Goal: Task Accomplishment & Management: Manage account settings

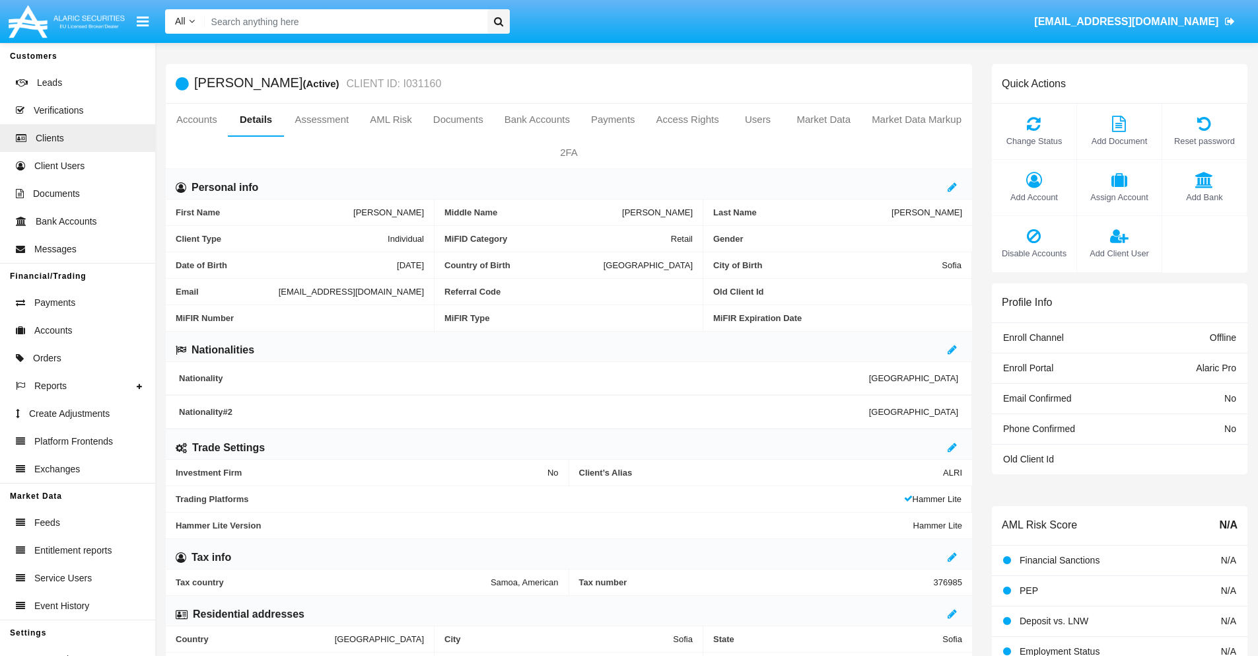
click at [1118, 253] on span "Add Client User" at bounding box center [1118, 253] width 71 height 13
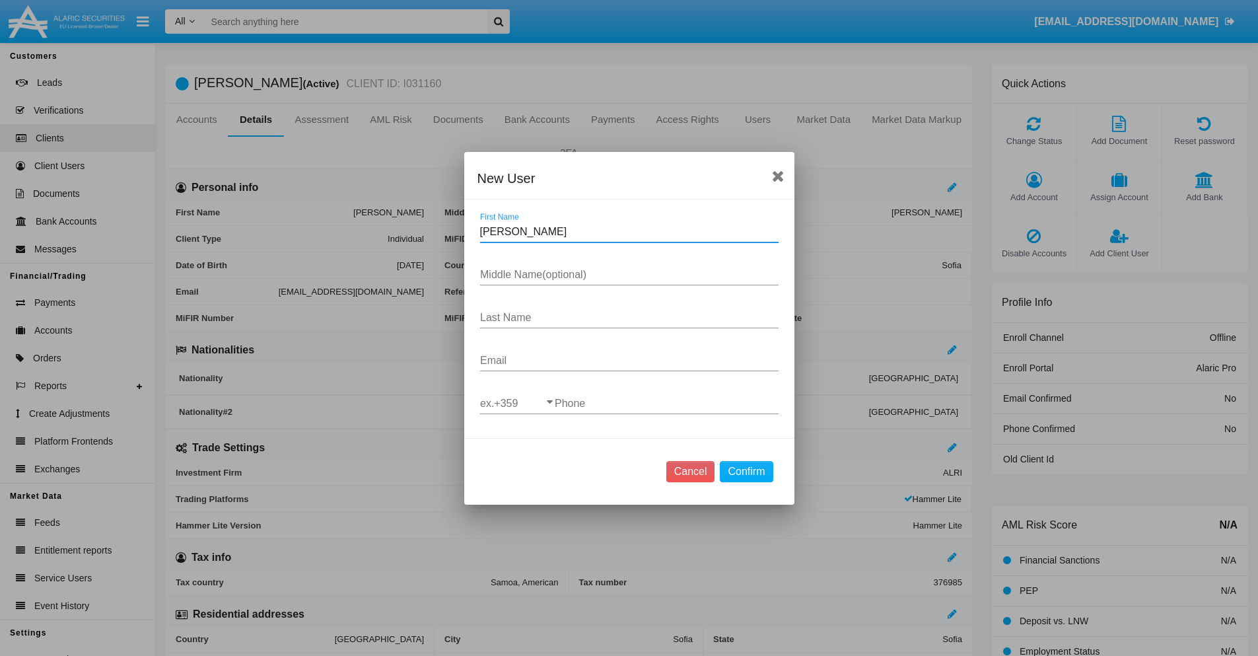
type input "Ellis"
type input "Mario"
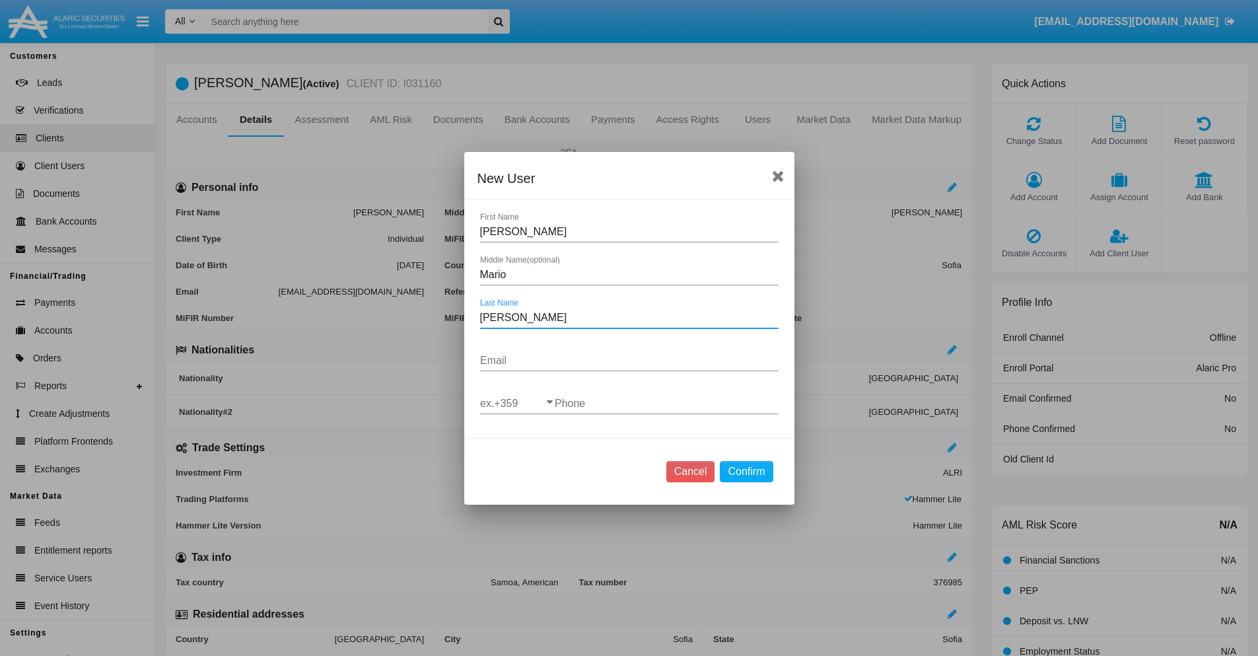
type input "Yost"
type input "[EMAIL_ADDRESS][DOMAIN_NAME]"
click at [517, 403] on input "ex.+359" at bounding box center [517, 403] width 75 height 12
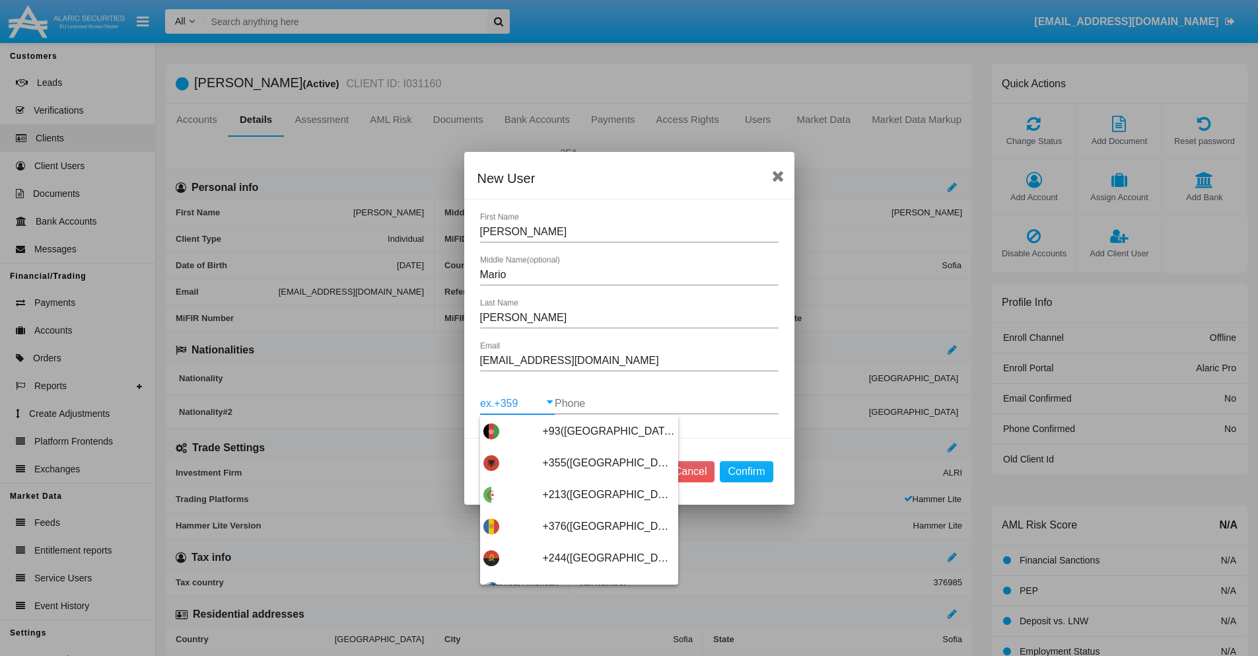
scroll to position [7025, 0]
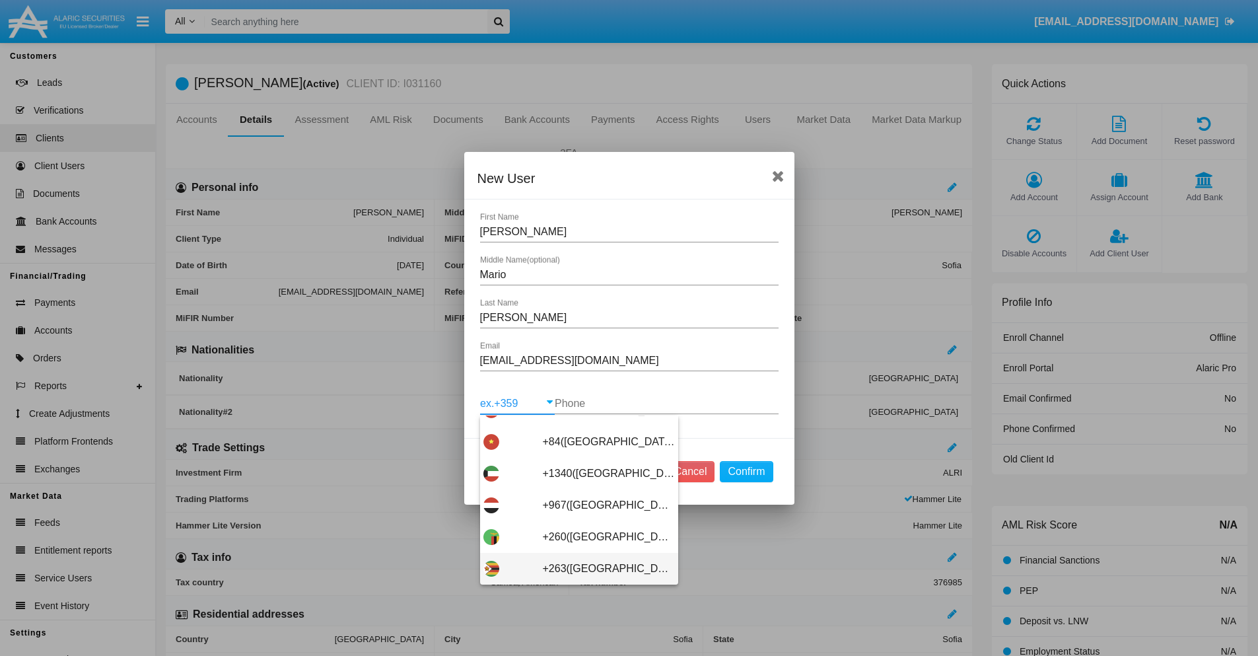
click at [574, 568] on span "+263([GEOGRAPHIC_DATA])" at bounding box center [609, 569] width 132 height 32
type input "+263([GEOGRAPHIC_DATA])"
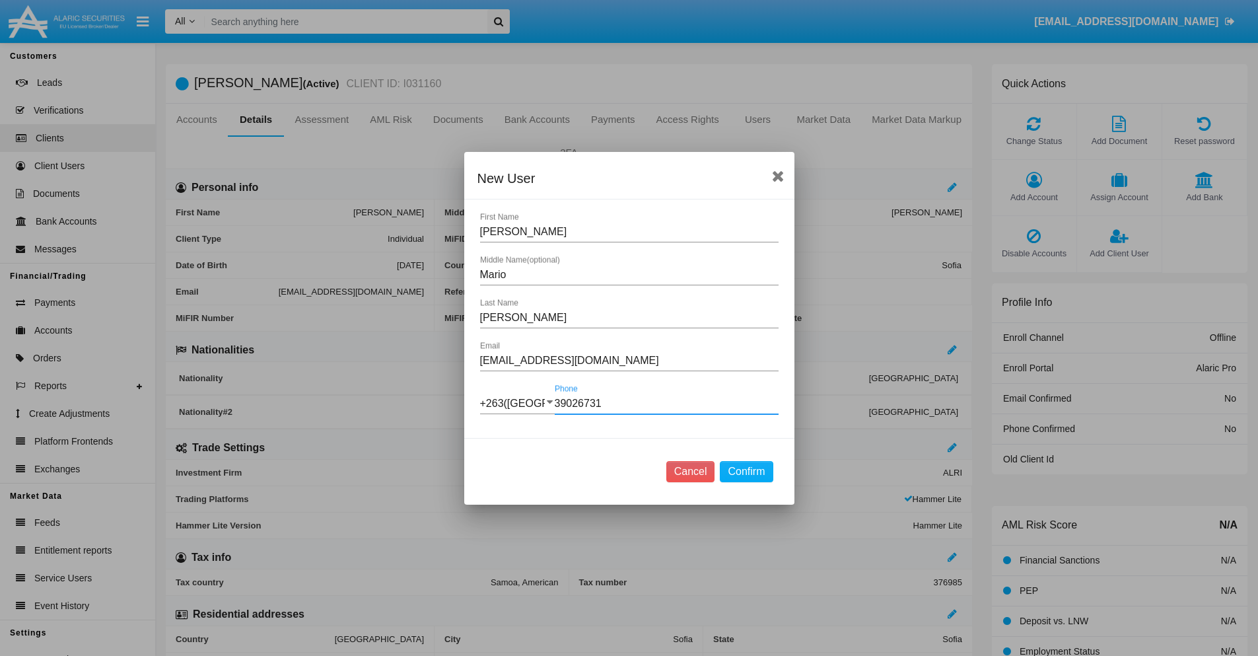
type input "390267312"
click at [746, 471] on button "Confirm" at bounding box center [746, 471] width 53 height 21
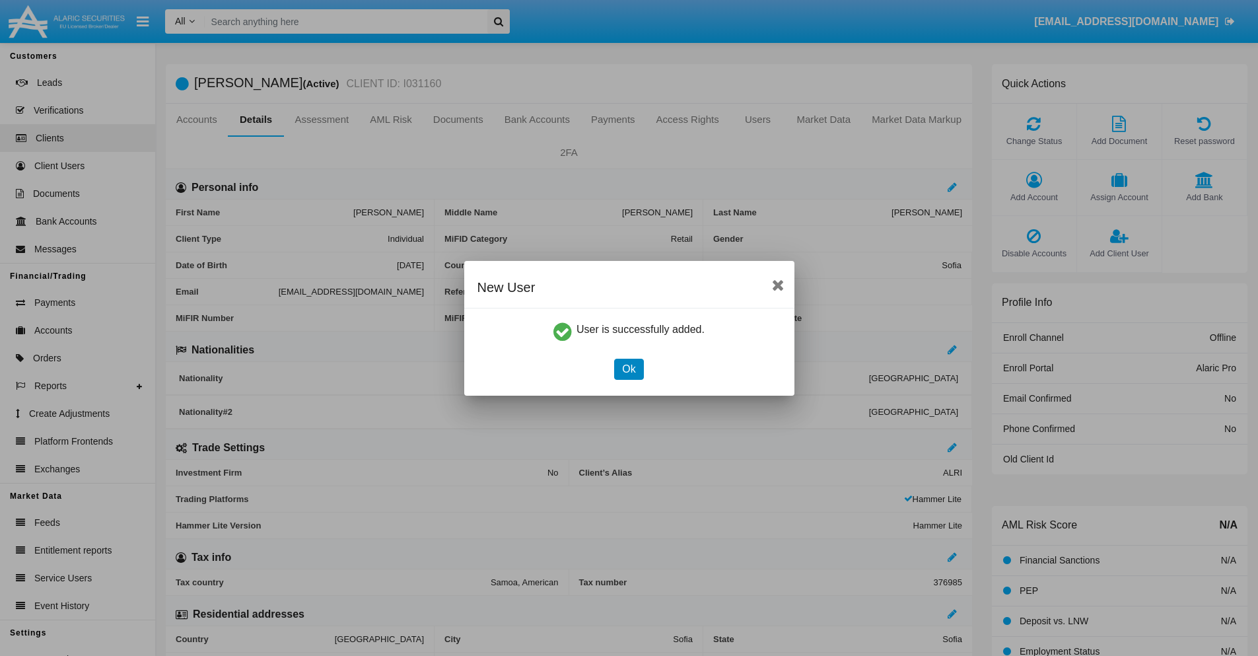
click at [629, 368] on button "Ok" at bounding box center [628, 368] width 29 height 21
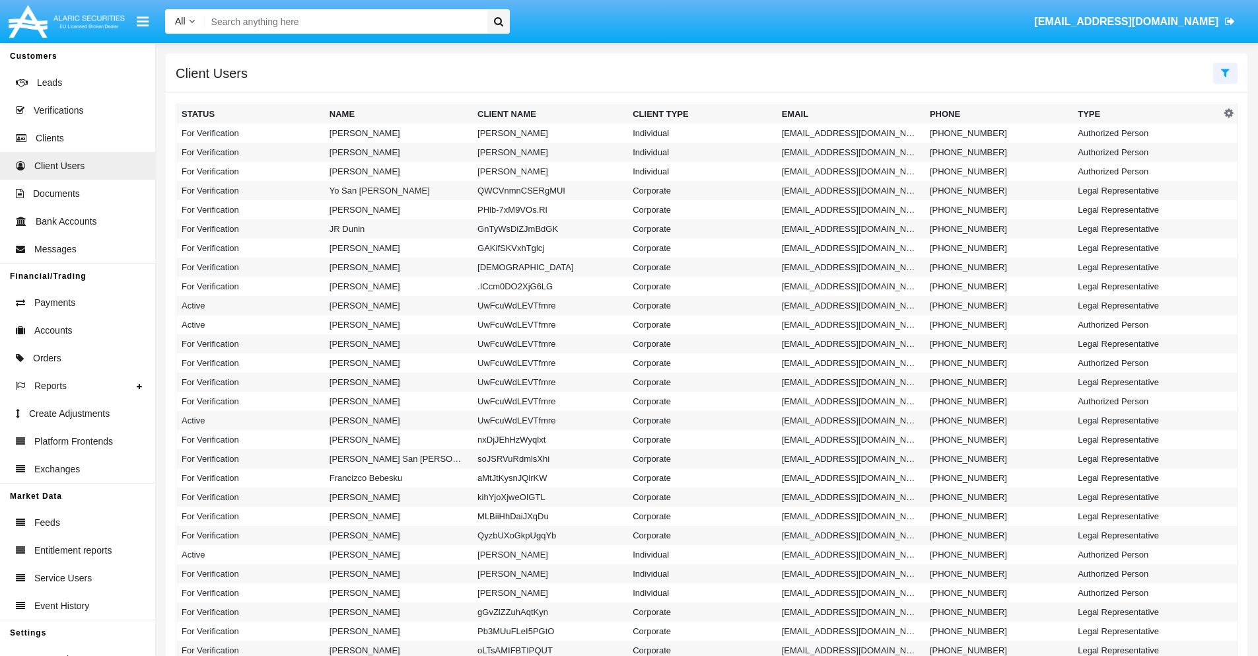
click at [1225, 72] on icon at bounding box center [1225, 72] width 9 height 11
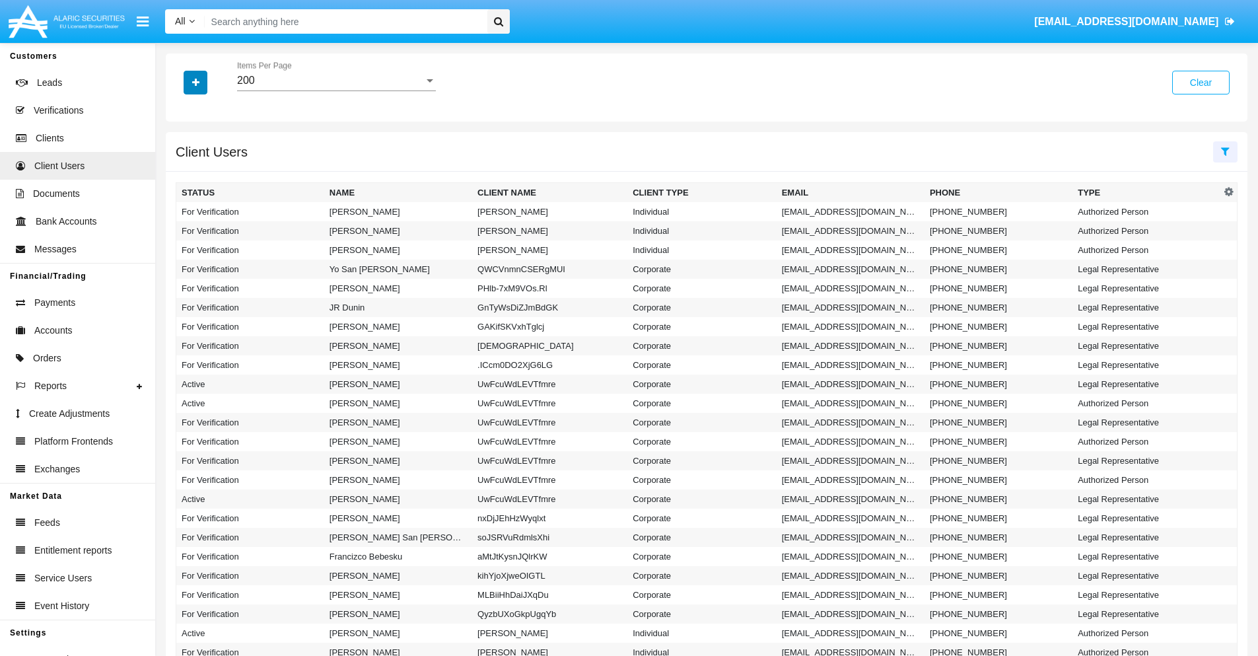
click at [195, 82] on icon "button" at bounding box center [195, 82] width 7 height 9
click at [205, 167] on span "Email" at bounding box center [205, 167] width 26 height 16
click at [182, 172] on input "Email" at bounding box center [181, 172] width 1 height 1
checkbox input "true"
click at [195, 82] on icon "button" at bounding box center [195, 82] width 7 height 9
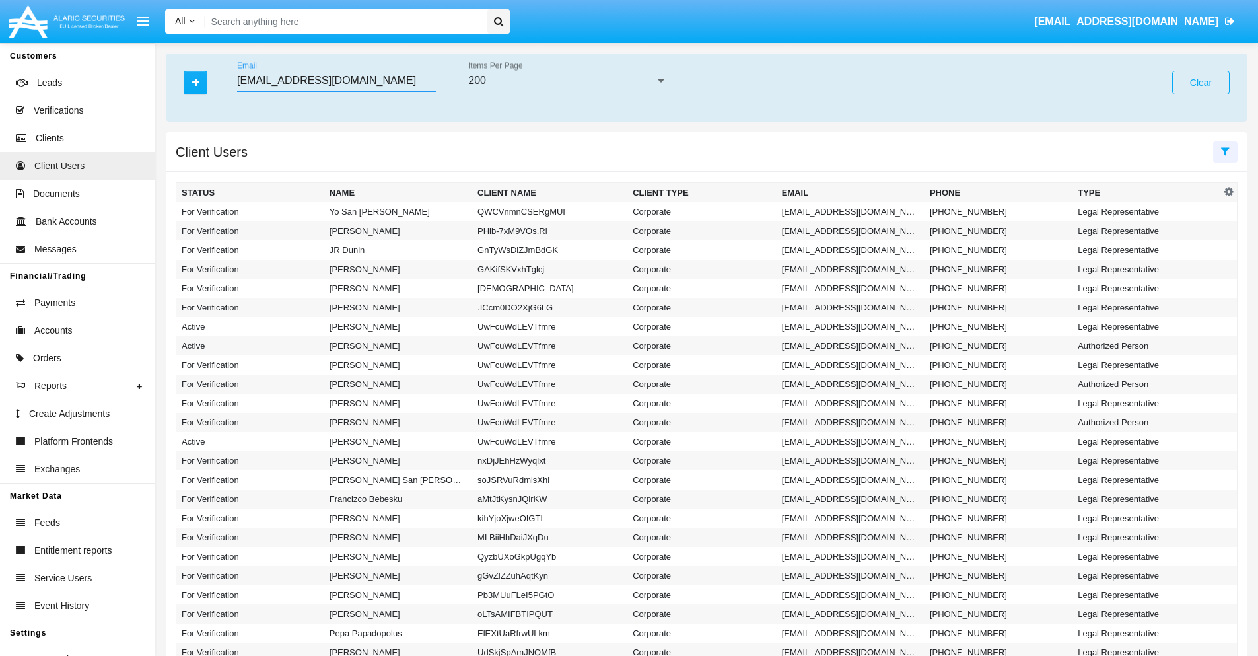
click at [336, 81] on input "[EMAIL_ADDRESS][DOMAIN_NAME]" at bounding box center [336, 81] width 199 height 12
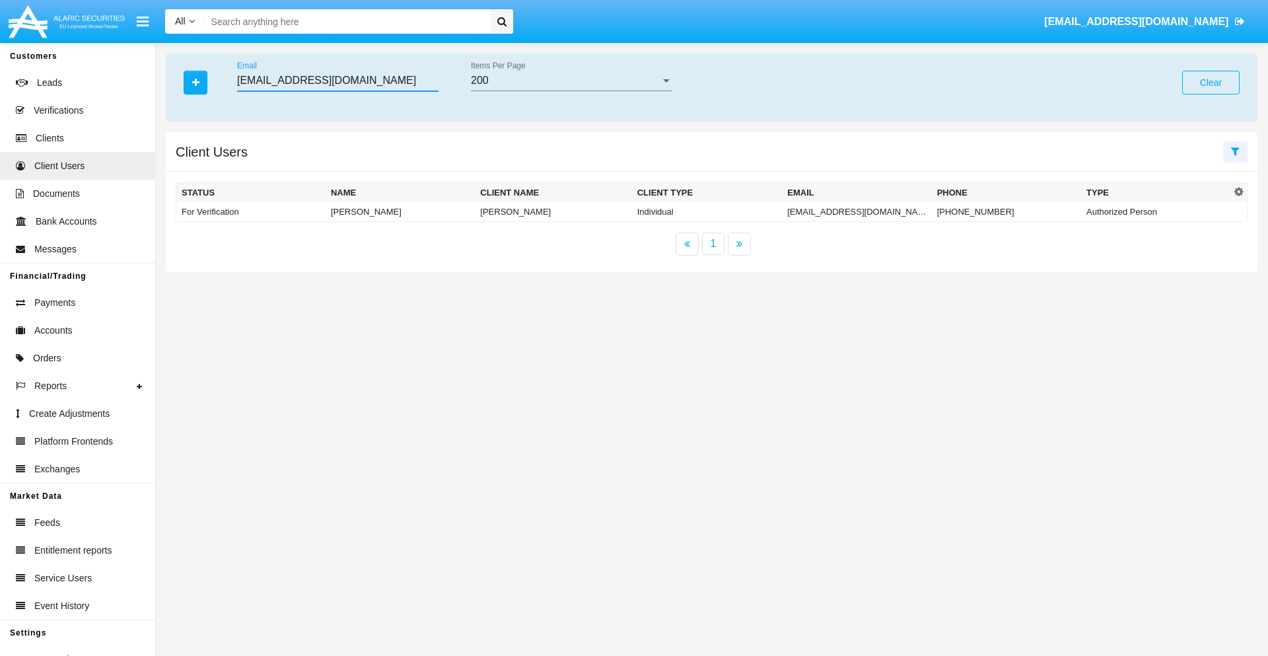
type input "[EMAIL_ADDRESS][DOMAIN_NAME]"
click at [856, 211] on td "[EMAIL_ADDRESS][DOMAIN_NAME]" at bounding box center [856, 212] width 149 height 20
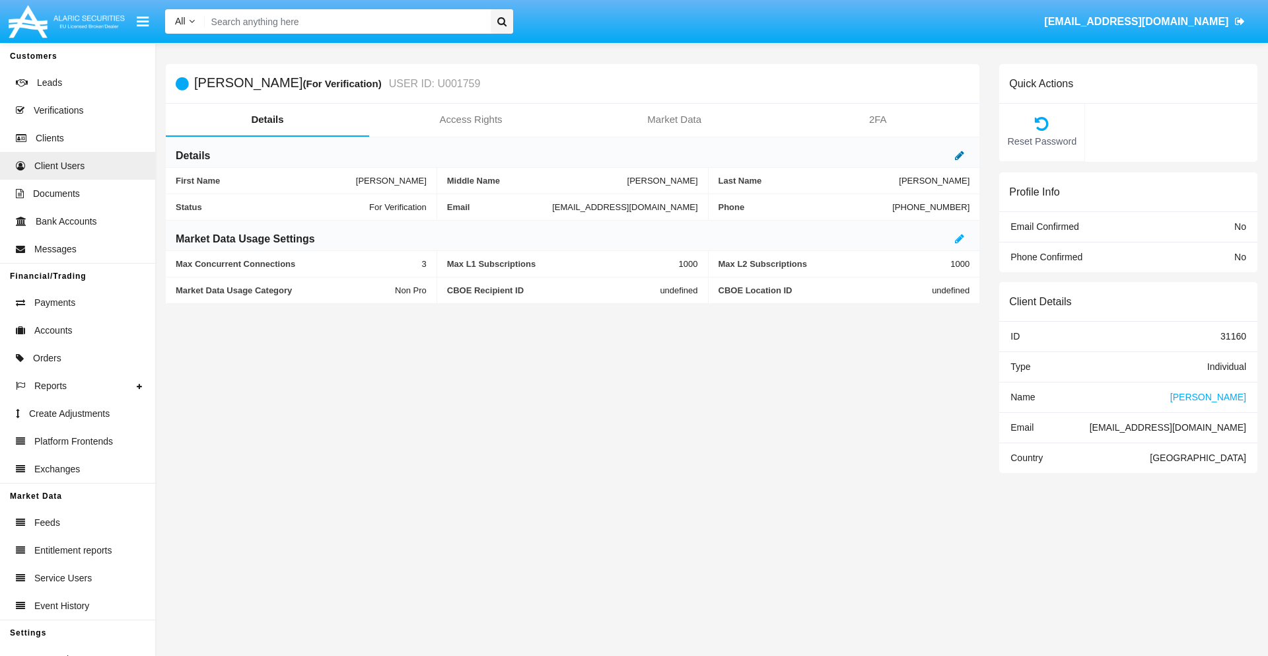
click at [959, 155] on icon at bounding box center [959, 155] width 9 height 11
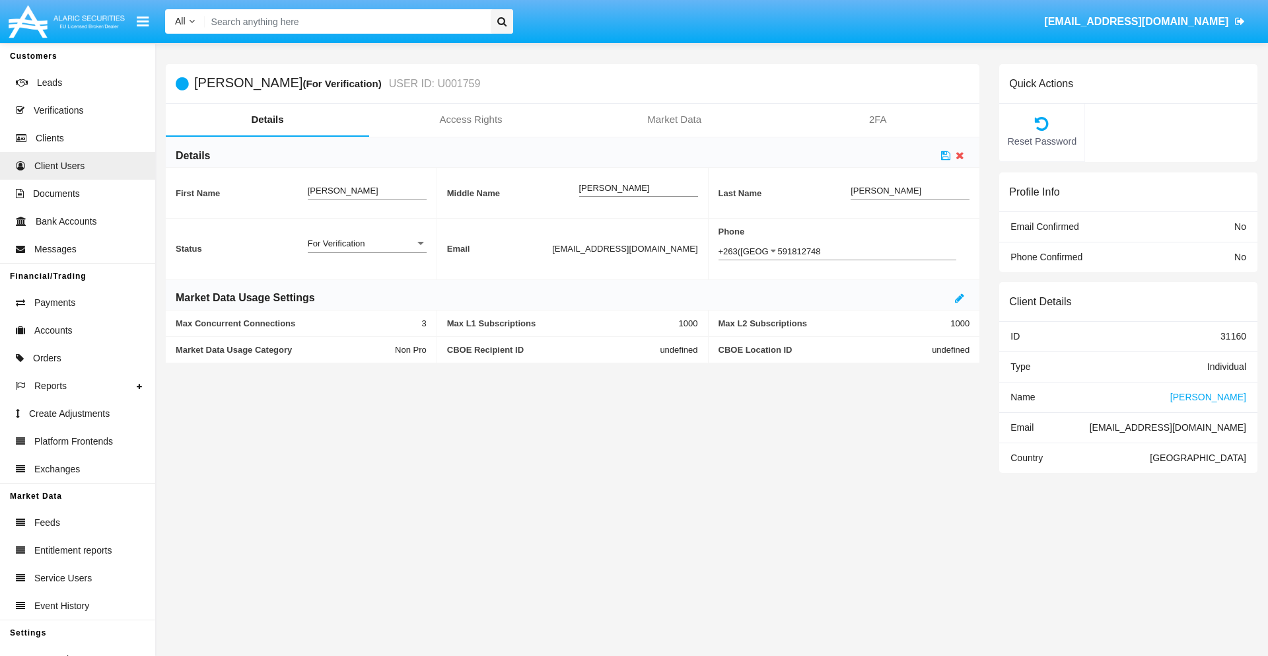
click at [366, 243] on div "For Verification" at bounding box center [361, 243] width 107 height 11
click at [366, 276] on span "Verified" at bounding box center [367, 276] width 119 height 26
click at [945, 155] on icon at bounding box center [945, 155] width 9 height 11
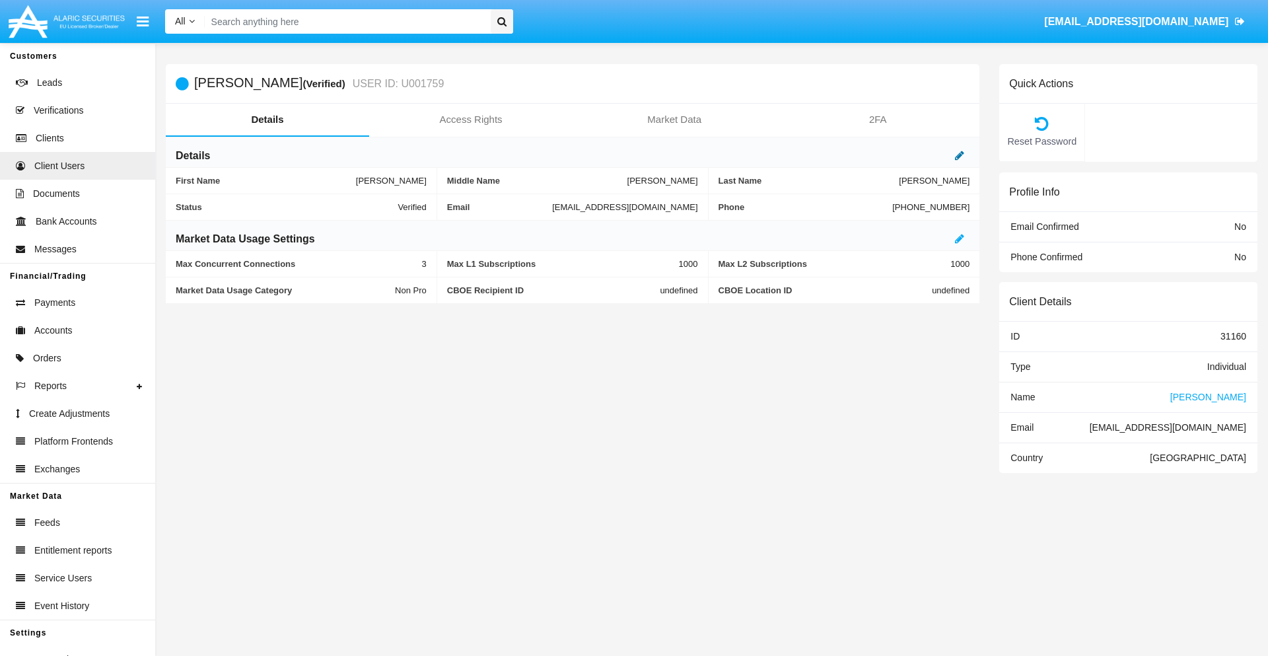
click at [959, 155] on icon at bounding box center [959, 155] width 9 height 11
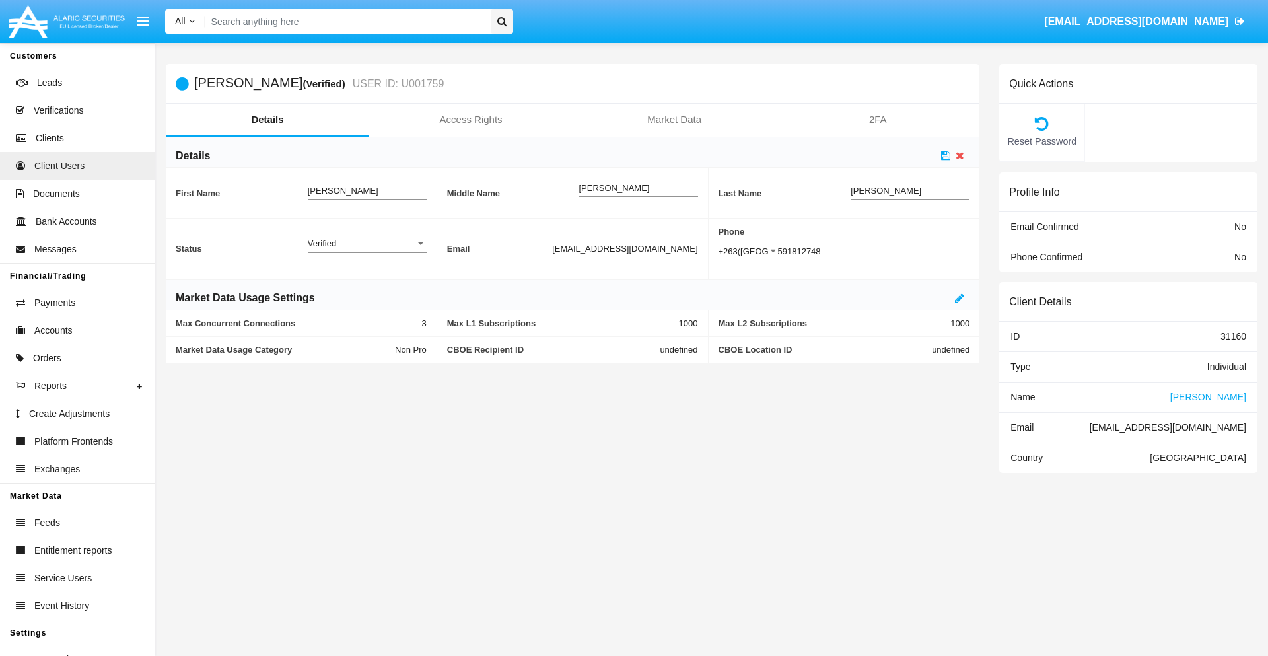
click at [366, 243] on div "Verified" at bounding box center [361, 243] width 107 height 11
click at [366, 250] on span "Active" at bounding box center [367, 251] width 119 height 26
click at [945, 155] on icon at bounding box center [945, 155] width 9 height 11
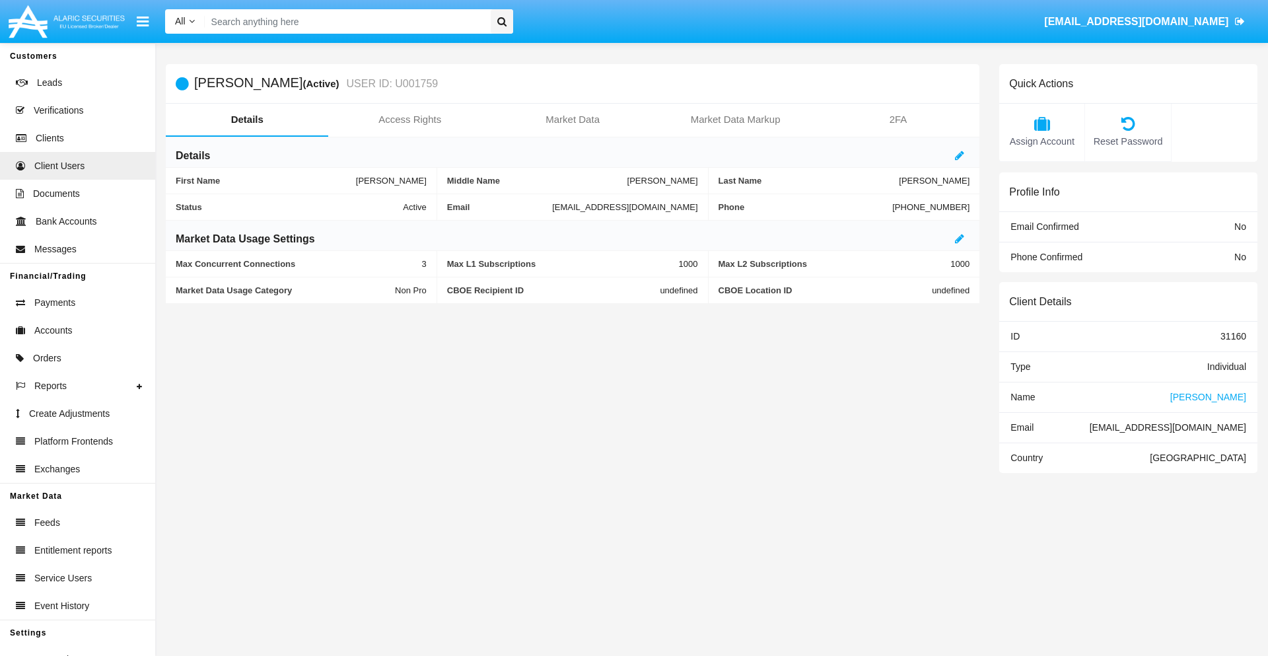
click at [1022, 396] on span "Name" at bounding box center [1022, 397] width 24 height 11
